Goal: Information Seeking & Learning: Learn about a topic

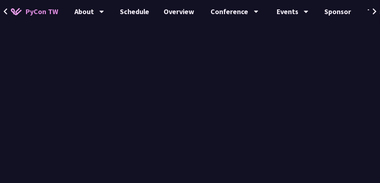
click at [1, 59] on div "Starter's Guide in Building an AI agent [PERSON_NAME] After having a career as …" at bounding box center [190, 152] width 380 height 844
click at [6, 6] on span at bounding box center [5, 11] width 5 height 11
click at [12, 21] on div "PyCon TW About PyCon [GEOGRAPHIC_DATA] History Community Code of Conduct Schedu…" at bounding box center [190, 11] width 380 height 23
click at [376, 69] on div "Starter's Guide in Building an AI agent [PERSON_NAME] After having a career as …" at bounding box center [190, 152] width 380 height 844
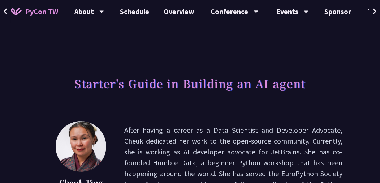
click at [175, 87] on h1 "Starter's Guide in Building an AI agent" at bounding box center [189, 83] width 231 height 22
click at [6, 13] on icon at bounding box center [6, 11] width 4 height 6
click at [123, 13] on link "Schedule" at bounding box center [135, 11] width 44 height 23
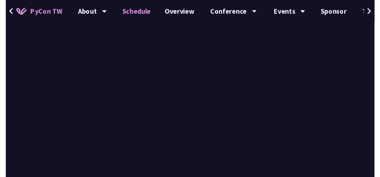
scroll to position [1429, 0]
